Goal: Communication & Community: Answer question/provide support

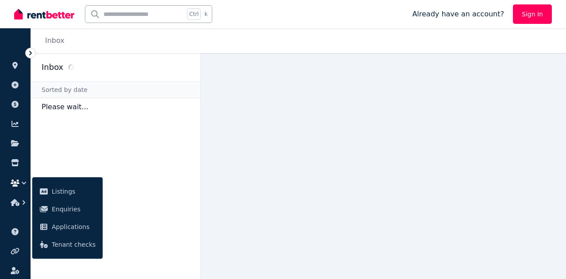
click at [154, 224] on aside "Inbox Sorted by date Please wait..." at bounding box center [116, 166] width 170 height 226
click at [274, 33] on div "Inbox" at bounding box center [298, 40] width 535 height 25
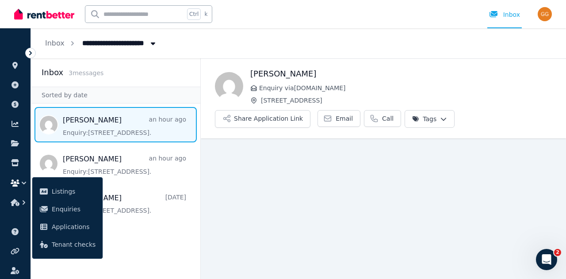
click at [231, 198] on main "Back [PERSON_NAME] Enquiry via [DOMAIN_NAME] [STREET_ADDRESS] Share Application…" at bounding box center [383, 168] width 365 height 220
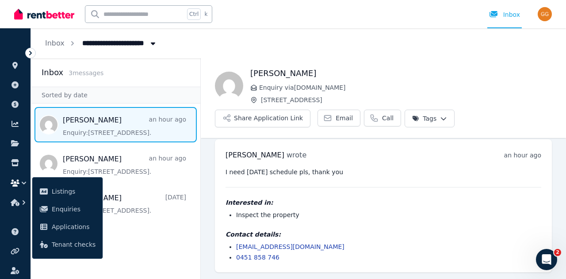
click at [71, 271] on aside "Inbox 3 message s Sorted by date [PERSON_NAME] an hour ago Enquiry: 33 Solo Cre…" at bounding box center [116, 168] width 170 height 220
click at [17, 199] on icon "button" at bounding box center [15, 202] width 9 height 7
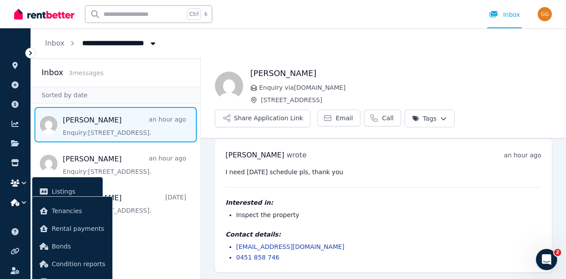
click at [18, 199] on icon "button" at bounding box center [15, 202] width 9 height 7
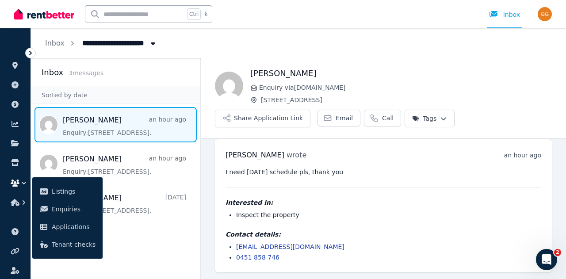
click at [18, 183] on icon "button" at bounding box center [15, 182] width 9 height 7
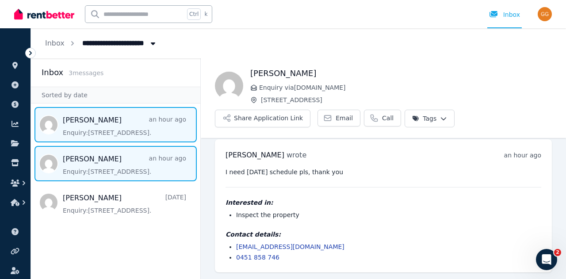
click at [133, 160] on span "Message list" at bounding box center [115, 163] width 169 height 35
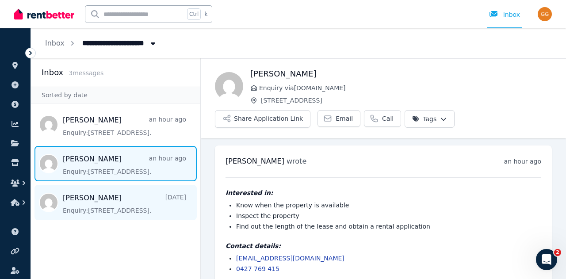
scroll to position [11, 0]
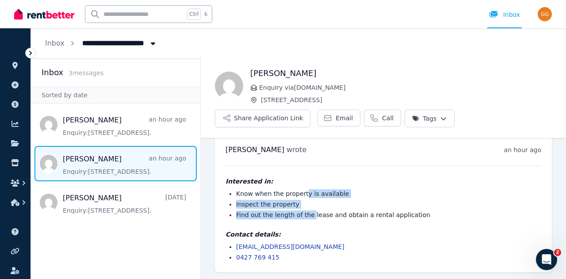
drag, startPoint x: 307, startPoint y: 216, endPoint x: 300, endPoint y: 186, distance: 31.3
click at [300, 186] on div "Interested in: Know when the property is available Inspect the property Find ou…" at bounding box center [382, 198] width 315 height 42
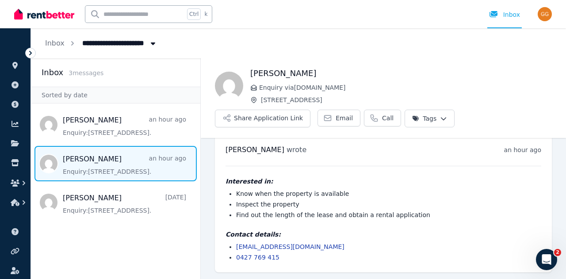
scroll to position [0, 0]
